Goal: Browse casually

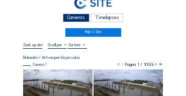
scroll to position [10, 0]
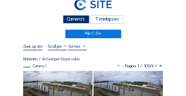
click at [79, 18] on div "Camera's" at bounding box center [76, 19] width 27 height 9
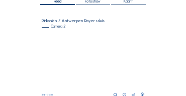
scroll to position [70, 0]
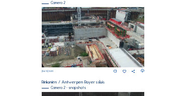
scroll to position [101, 0]
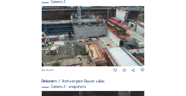
click at [102, 36] on img at bounding box center [93, 36] width 103 height 60
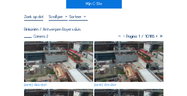
scroll to position [40, 0]
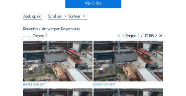
click at [69, 53] on img at bounding box center [57, 61] width 69 height 41
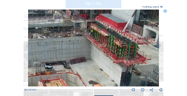
drag, startPoint x: 122, startPoint y: 42, endPoint x: 119, endPoint y: 48, distance: 6.3
click at [119, 48] on img at bounding box center [93, 48] width 131 height 77
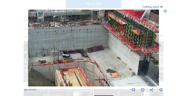
drag, startPoint x: 111, startPoint y: 53, endPoint x: 132, endPoint y: 35, distance: 27.1
click at [132, 35] on img at bounding box center [93, 48] width 131 height 77
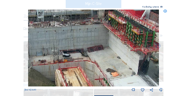
click at [137, 35] on img at bounding box center [93, 48] width 131 height 77
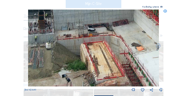
drag, startPoint x: 117, startPoint y: 52, endPoint x: 133, endPoint y: 44, distance: 18.2
click at [133, 44] on img at bounding box center [93, 48] width 131 height 77
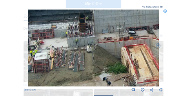
drag, startPoint x: 95, startPoint y: 56, endPoint x: 116, endPoint y: 65, distance: 22.7
click at [116, 65] on img at bounding box center [93, 48] width 131 height 77
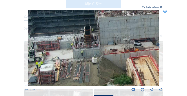
drag, startPoint x: 100, startPoint y: 54, endPoint x: 106, endPoint y: 65, distance: 12.8
click at [106, 65] on img at bounding box center [93, 48] width 131 height 77
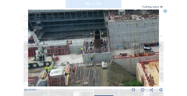
drag, startPoint x: 99, startPoint y: 56, endPoint x: 148, endPoint y: 63, distance: 49.7
click at [148, 63] on img at bounding box center [93, 48] width 131 height 77
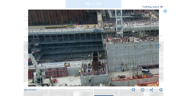
drag, startPoint x: 103, startPoint y: 49, endPoint x: 101, endPoint y: 67, distance: 18.2
click at [101, 67] on img at bounding box center [93, 48] width 131 height 77
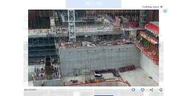
drag, startPoint x: 128, startPoint y: 59, endPoint x: 80, endPoint y: 63, distance: 47.5
click at [80, 63] on img at bounding box center [93, 48] width 131 height 77
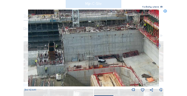
click at [86, 49] on img at bounding box center [93, 48] width 131 height 77
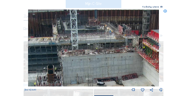
drag, startPoint x: 86, startPoint y: 49, endPoint x: 84, endPoint y: 73, distance: 24.2
click at [84, 74] on img at bounding box center [93, 48] width 131 height 77
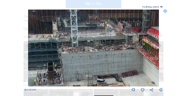
drag, startPoint x: 87, startPoint y: 66, endPoint x: 89, endPoint y: 49, distance: 17.7
click at [89, 49] on img at bounding box center [93, 48] width 131 height 77
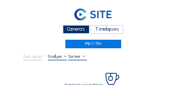
click at [78, 28] on div "Camera's" at bounding box center [76, 29] width 27 height 9
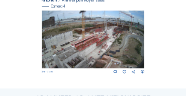
scroll to position [432, 0]
